Goal: Information Seeking & Learning: Learn about a topic

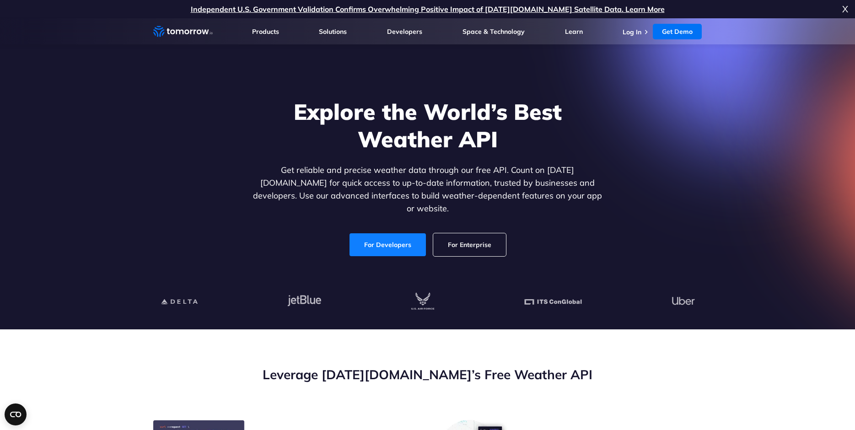
click at [394, 240] on link "For Developers" at bounding box center [387, 244] width 76 height 23
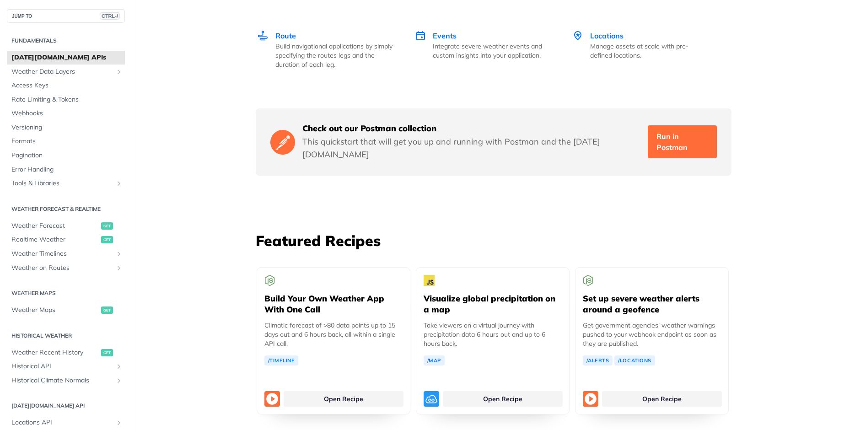
scroll to position [1536, 0]
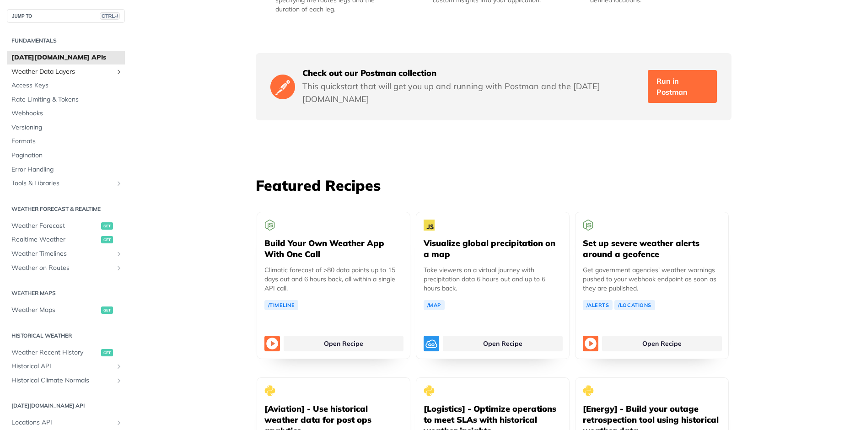
click at [59, 74] on span "Weather Data Layers" at bounding box center [62, 71] width 102 height 9
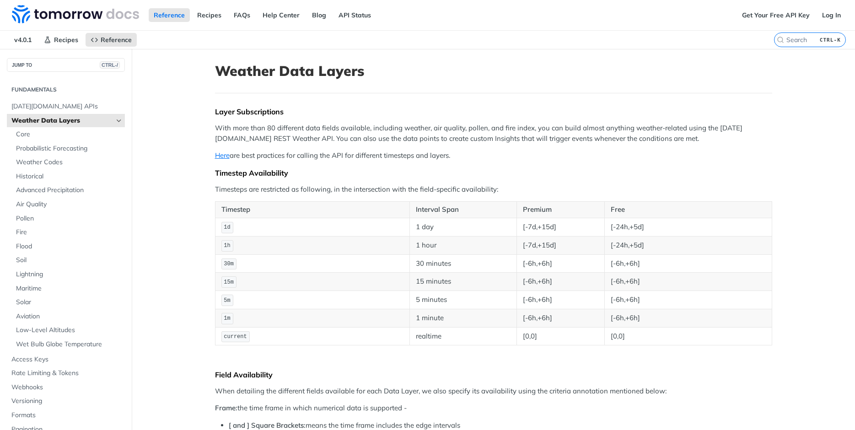
click at [32, 124] on span "Weather Data Layers" at bounding box center [62, 120] width 102 height 9
click at [118, 122] on icon "Hide subpages for Weather Data Layers" at bounding box center [118, 120] width 7 height 7
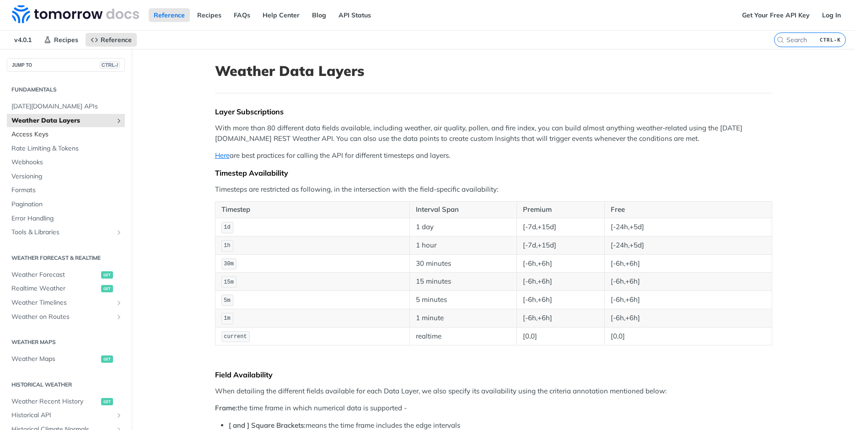
click at [39, 132] on span "Access Keys" at bounding box center [66, 134] width 111 height 9
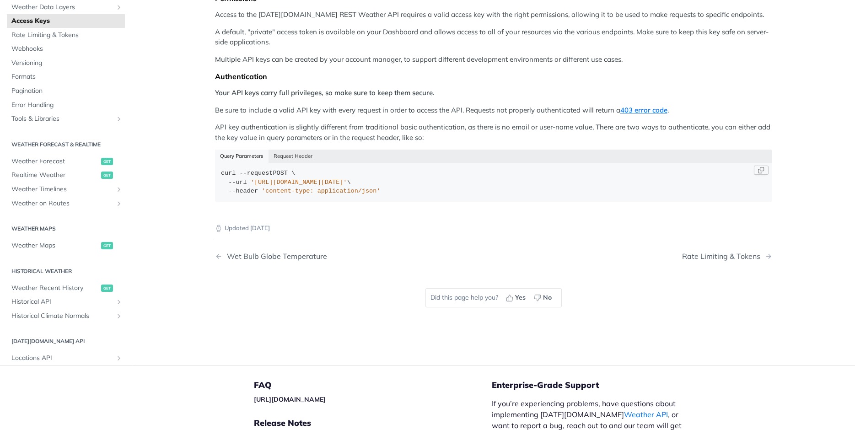
scroll to position [104, 0]
